Goal: Information Seeking & Learning: Learn about a topic

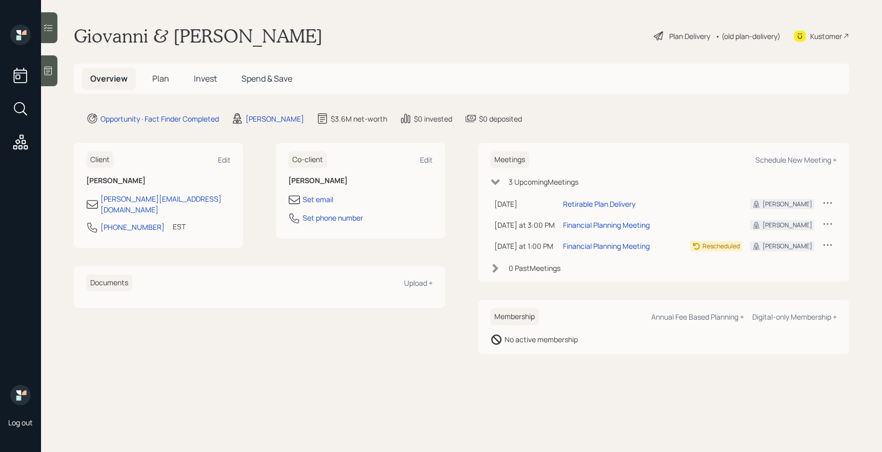
click at [692, 37] on div "Plan Delivery" at bounding box center [689, 36] width 41 height 11
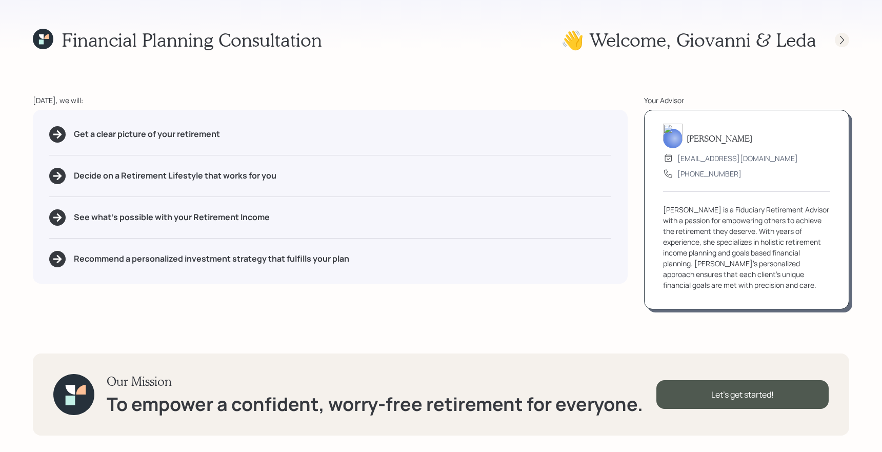
drag, startPoint x: 826, startPoint y: 37, endPoint x: 841, endPoint y: 38, distance: 14.9
click at [828, 38] on div at bounding box center [832, 40] width 33 height 14
click at [841, 38] on icon at bounding box center [841, 40] width 10 height 10
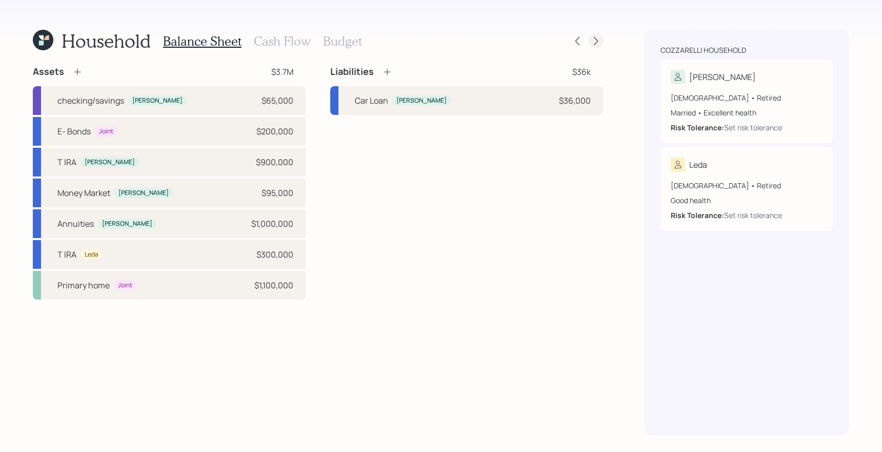
click at [600, 42] on div at bounding box center [595, 41] width 14 height 14
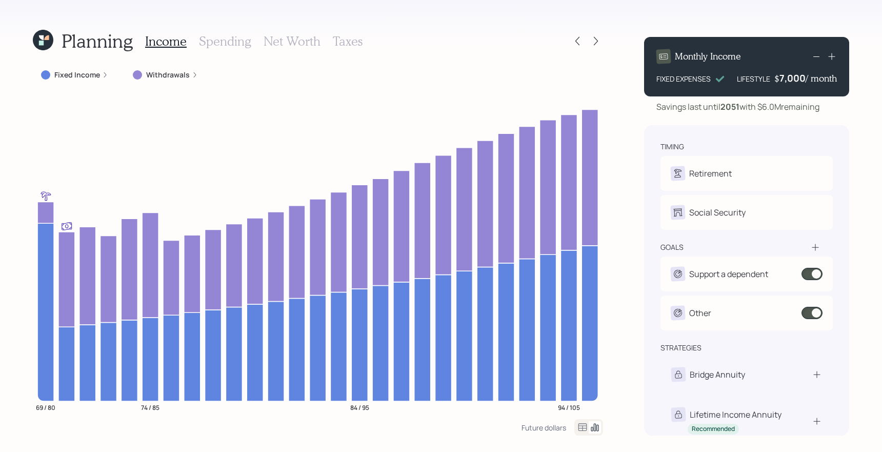
click at [362, 35] on div "Planning Income Spending Net Worth Taxes" at bounding box center [318, 41] width 570 height 25
click at [359, 37] on h3 "Taxes" at bounding box center [348, 41] width 30 height 15
